Goal: Task Accomplishment & Management: Complete application form

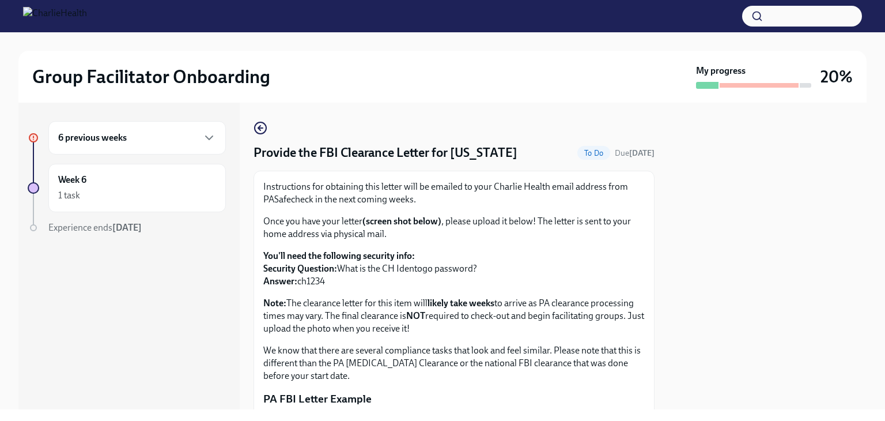
click at [131, 145] on div "6 previous weeks" at bounding box center [136, 137] width 177 height 33
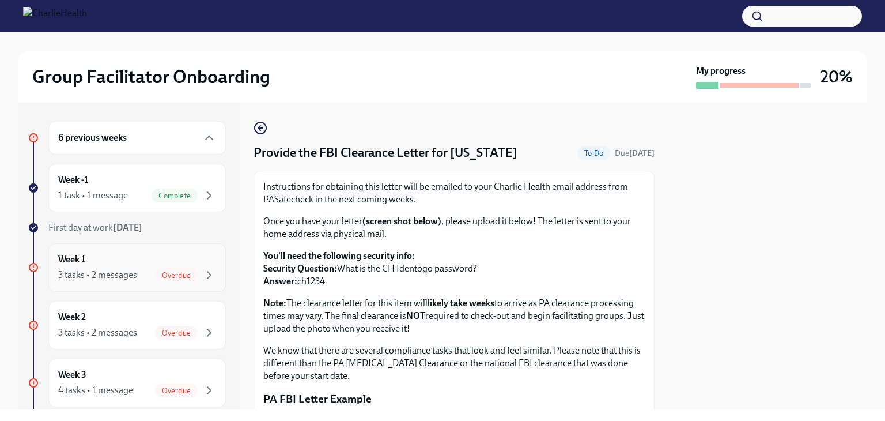
click at [118, 273] on div "3 tasks • 2 messages" at bounding box center [97, 275] width 79 height 13
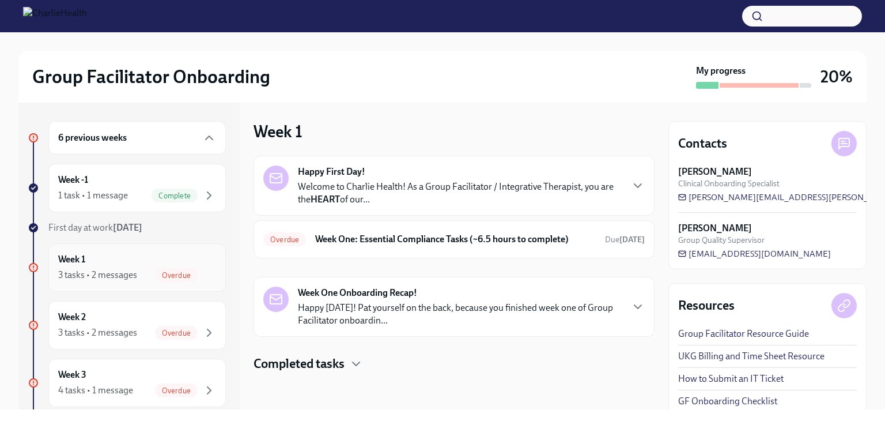
click at [88, 262] on div "Week 1 3 tasks • 2 messages Overdue" at bounding box center [137, 267] width 158 height 29
click at [362, 243] on h6 "Week One: Essential Compliance Tasks (~6.5 hours to complete)" at bounding box center [455, 239] width 281 height 13
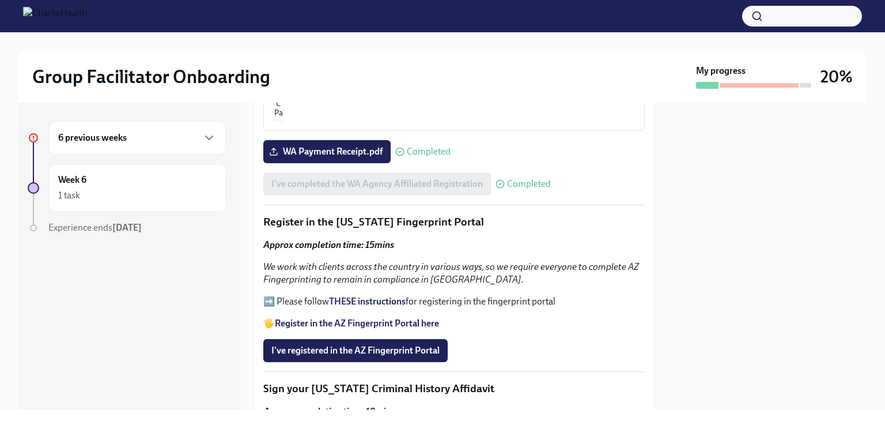
scroll to position [1268, 0]
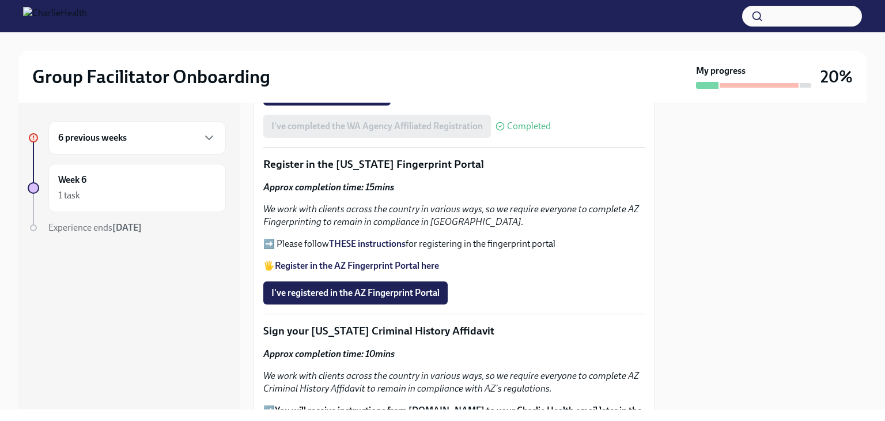
click at [394, 260] on strong "Register in the AZ Fingerprint Portal here" at bounding box center [357, 265] width 164 height 11
click at [361, 238] on strong "THESE instructions" at bounding box center [367, 243] width 77 height 11
click at [409, 287] on span "I've registered in the AZ Fingerprint Portal" at bounding box center [355, 293] width 168 height 12
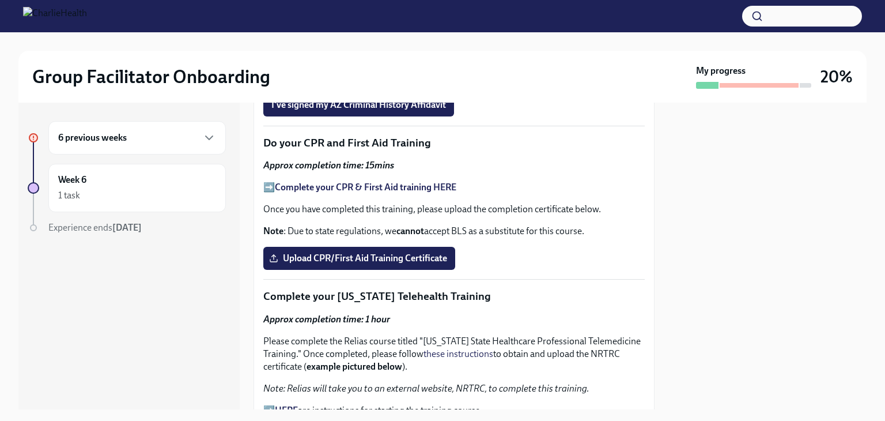
scroll to position [1613, 0]
click at [345, 181] on strong "Complete your CPR & First Aid training HERE" at bounding box center [365, 186] width 181 height 11
